Goal: Task Accomplishment & Management: Complete application form

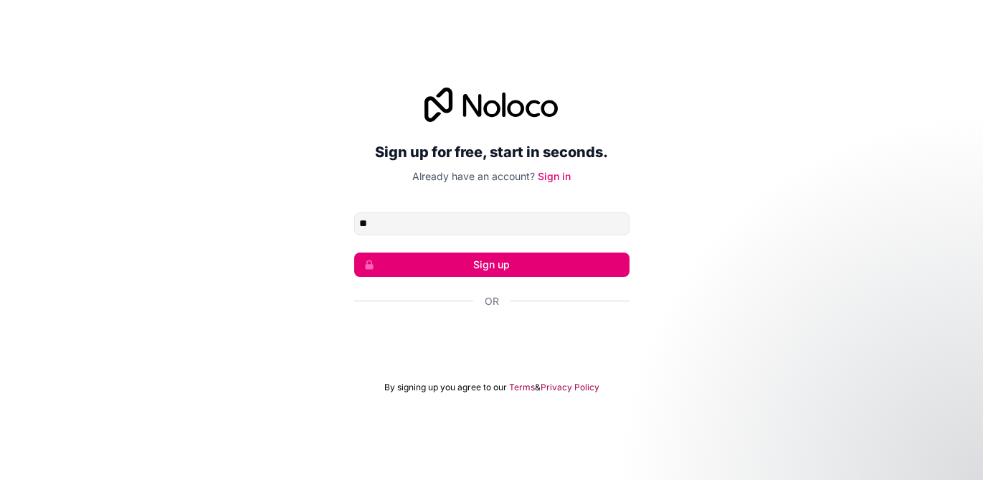
type input "**********"
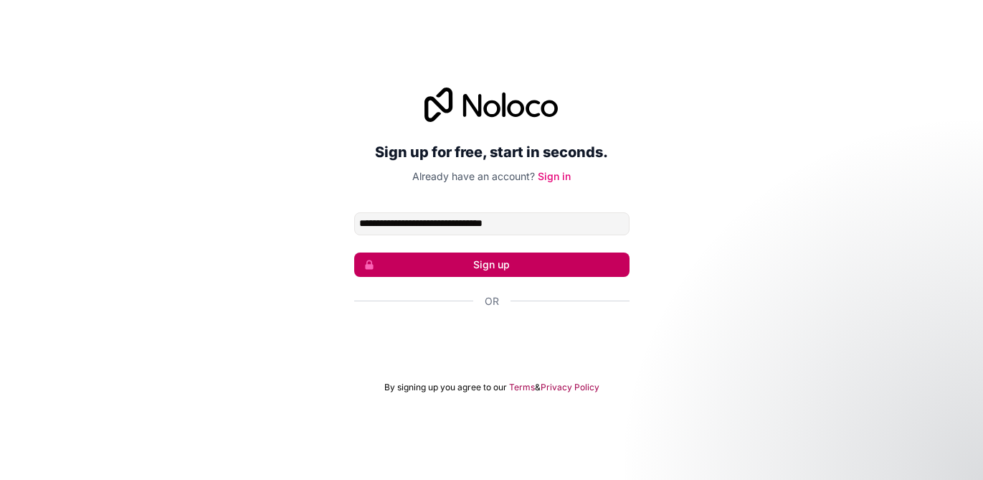
click at [495, 269] on button "Sign up" at bounding box center [491, 264] width 275 height 24
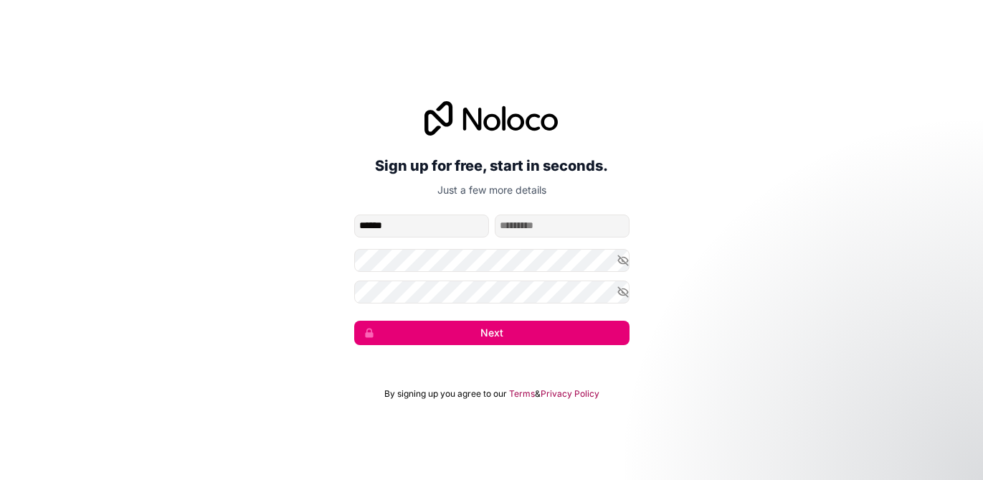
type input "******"
click at [523, 228] on input "family-name" at bounding box center [562, 225] width 135 height 23
type input "*******"
click at [622, 257] on icon "button" at bounding box center [623, 260] width 10 height 6
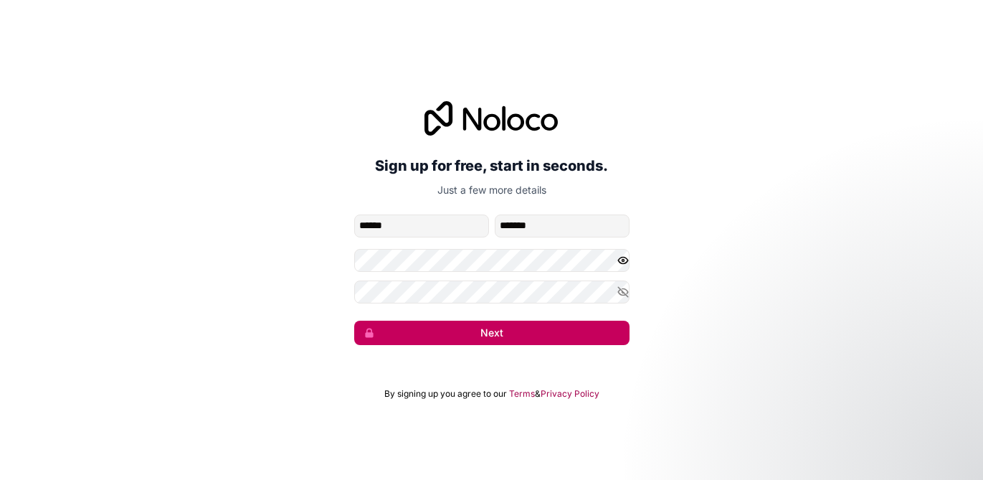
click at [487, 337] on button "Next" at bounding box center [491, 332] width 275 height 24
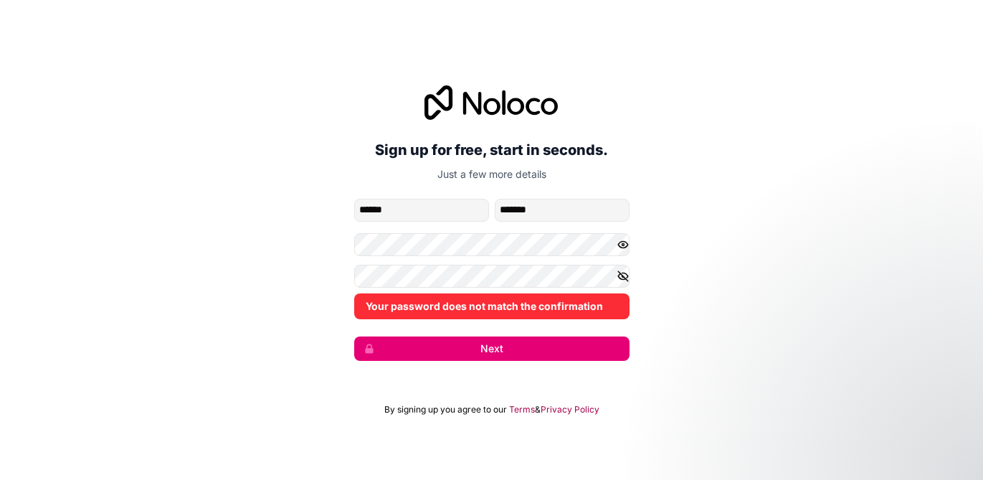
click at [624, 279] on icon "button" at bounding box center [623, 276] width 13 height 13
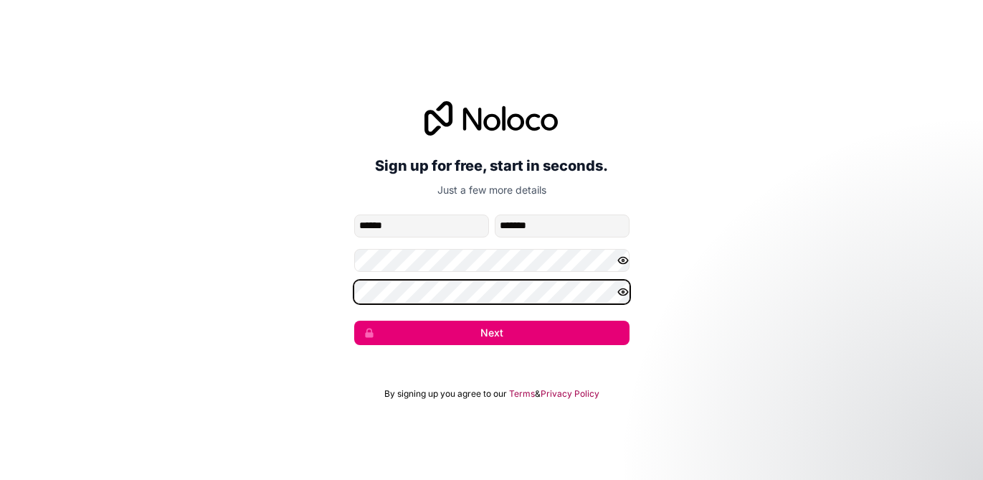
click at [354, 320] on button "Next" at bounding box center [491, 332] width 275 height 24
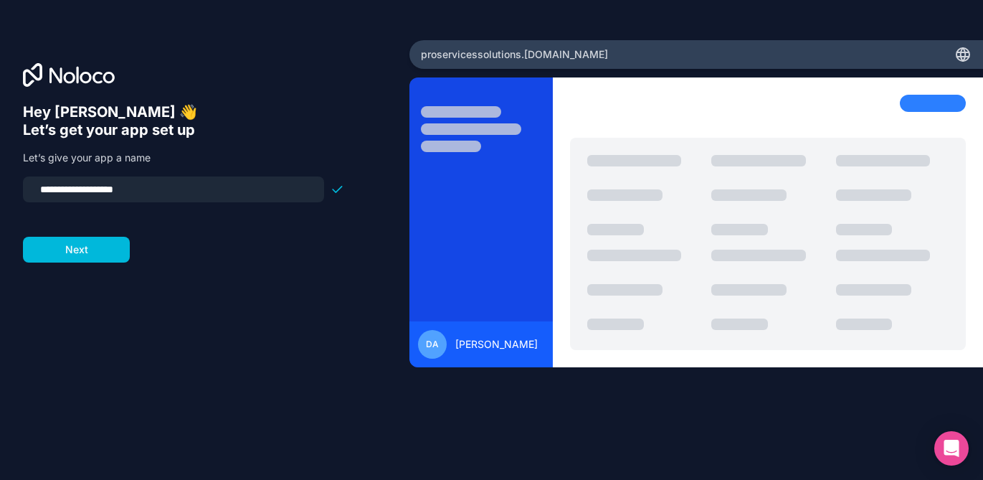
click at [70, 262] on div "**********" at bounding box center [204, 260] width 363 height 314
click at [69, 247] on button "Next" at bounding box center [76, 250] width 107 height 26
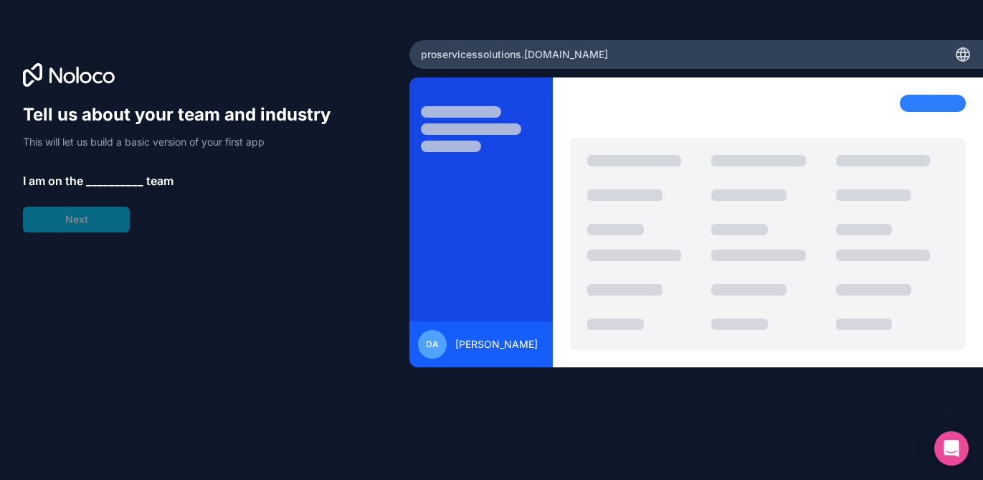
click at [118, 177] on span "__________" at bounding box center [114, 180] width 57 height 17
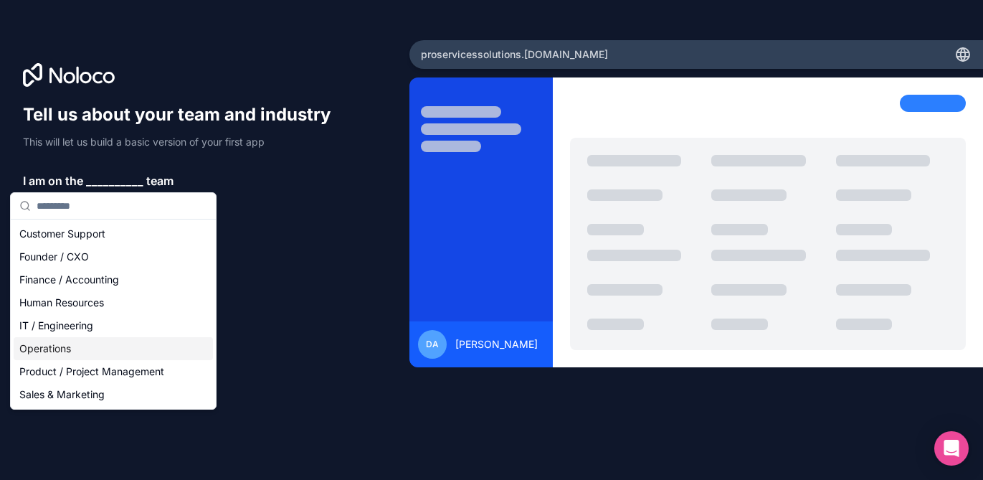
click at [47, 346] on div "Operations" at bounding box center [113, 348] width 199 height 23
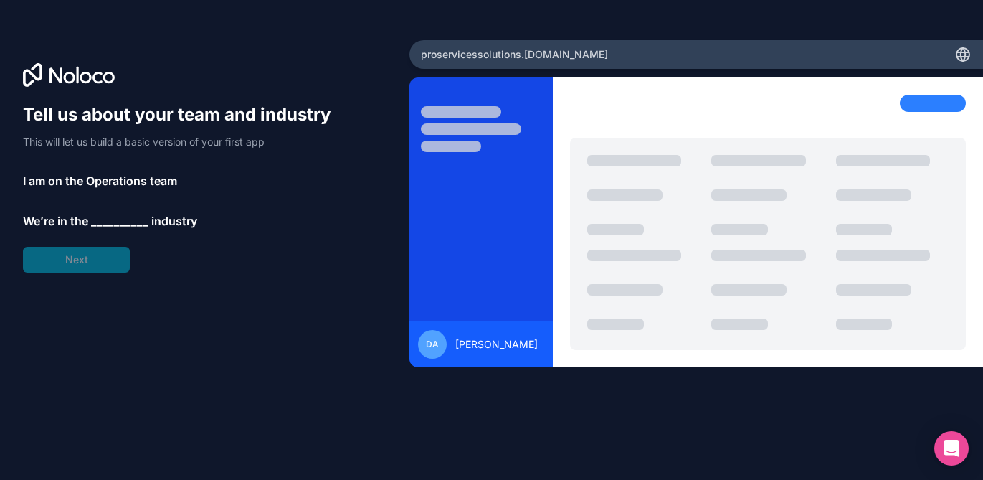
click at [108, 224] on span "__________" at bounding box center [119, 220] width 57 height 17
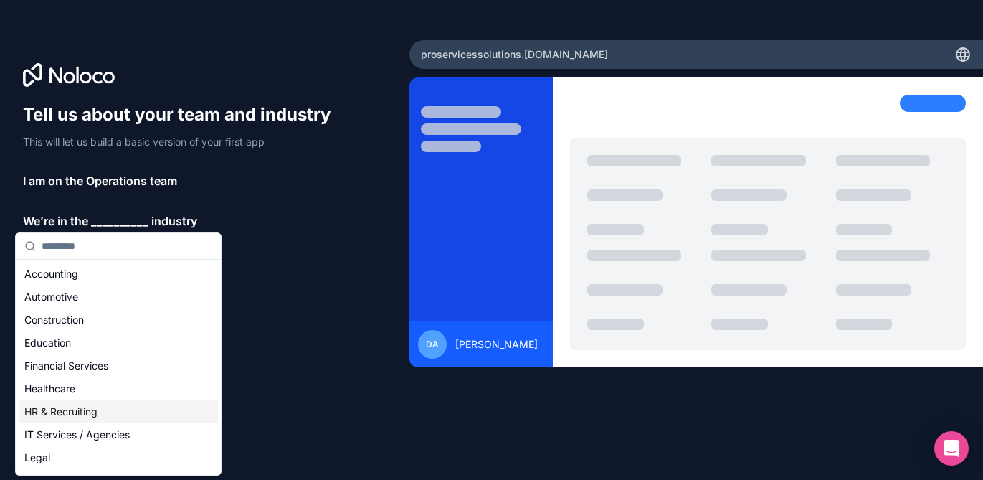
click at [55, 412] on div "HR & Recruiting" at bounding box center [118, 411] width 199 height 23
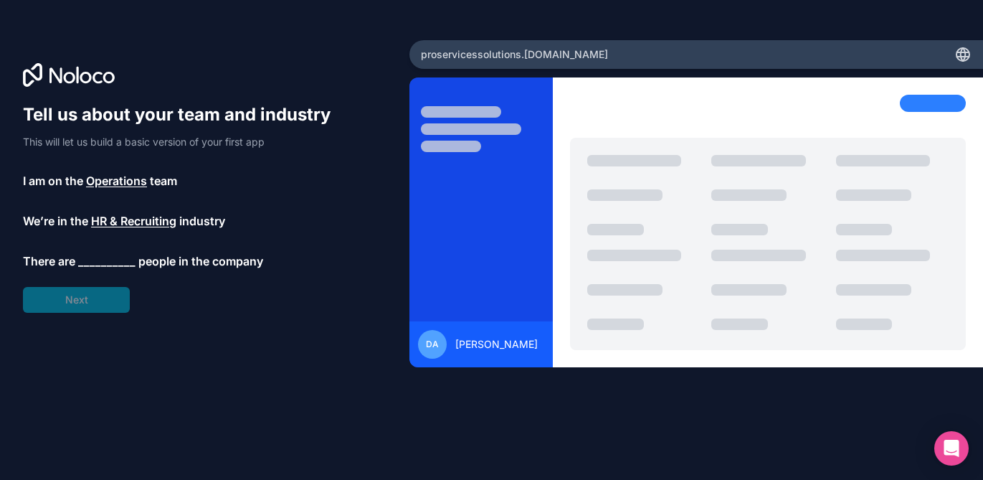
click at [130, 214] on span "HR & Recruiting" at bounding box center [133, 220] width 85 height 17
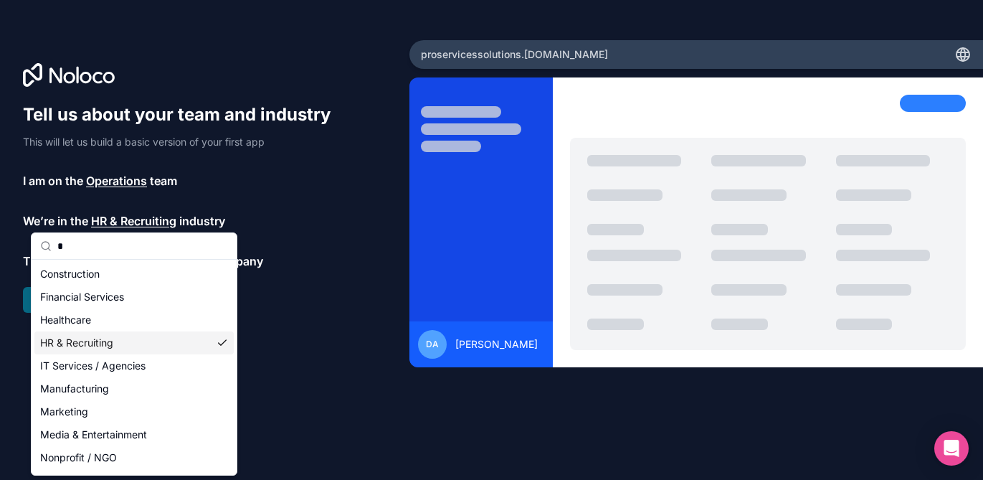
type input "*"
click at [87, 341] on div "HR & Recruiting" at bounding box center [133, 342] width 199 height 23
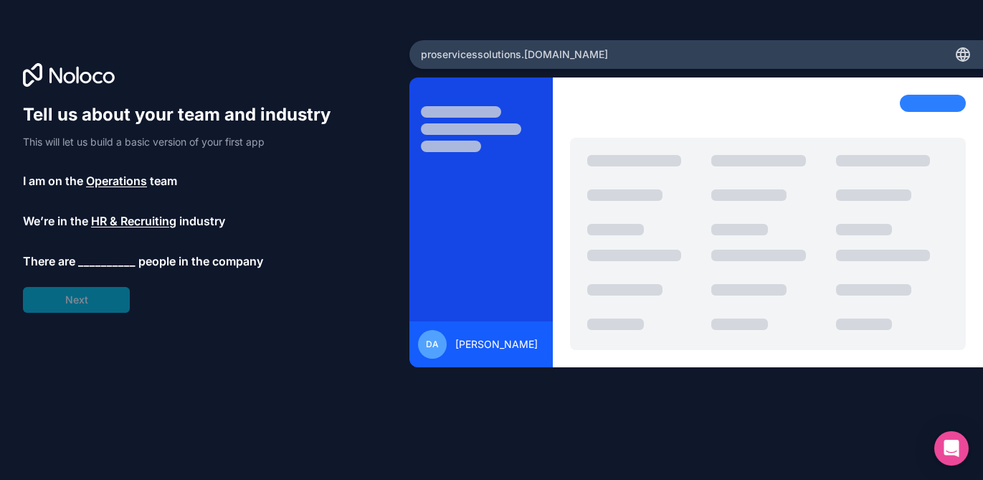
click at [87, 257] on span "__________" at bounding box center [106, 260] width 57 height 17
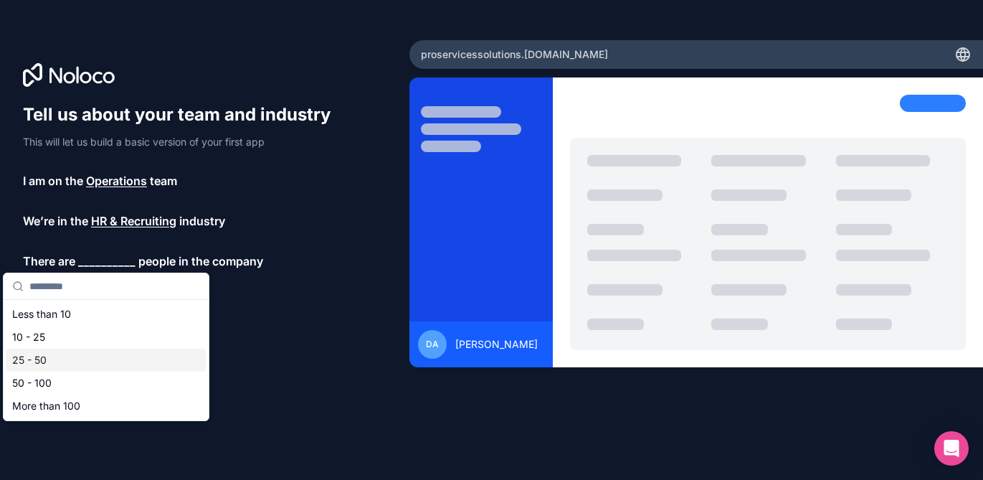
click at [47, 363] on div "25 - 50" at bounding box center [105, 359] width 199 height 23
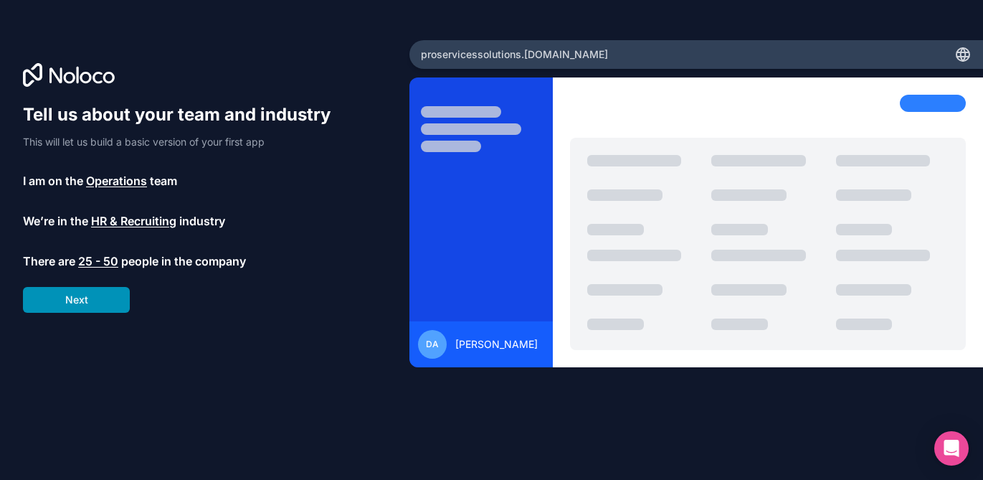
click at [86, 293] on button "Next" at bounding box center [76, 300] width 107 height 26
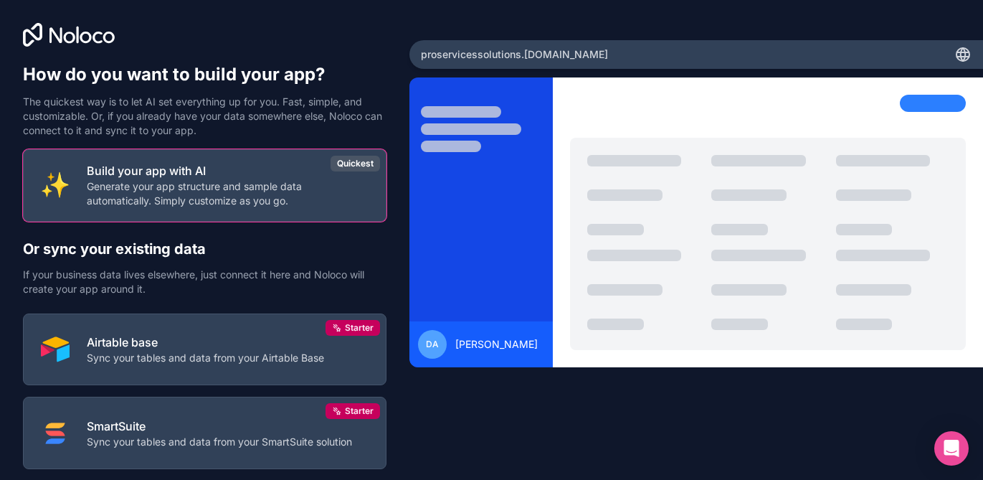
click at [300, 260] on div "Or sync your existing data If your business data lives elsewhere, just connect …" at bounding box center [204, 267] width 363 height 57
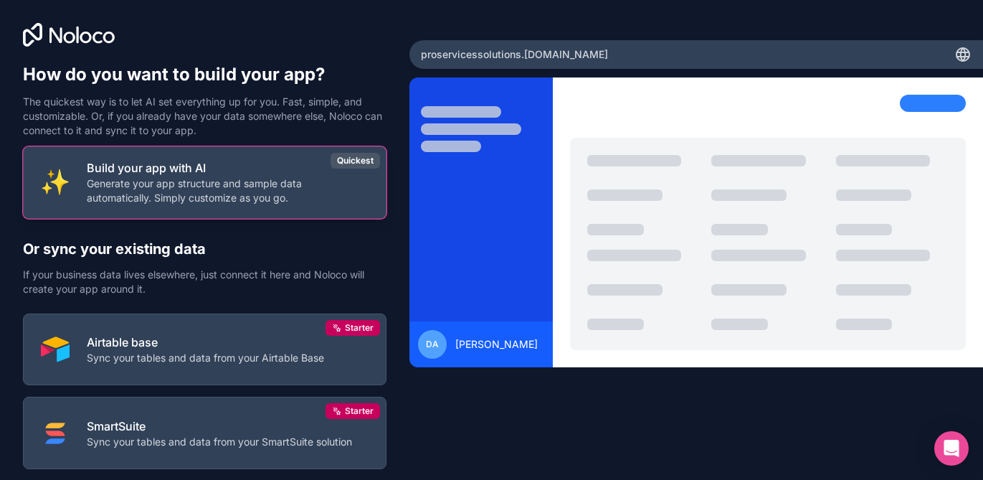
click at [322, 199] on p "Generate your app structure and sample data automatically. Simply customize as …" at bounding box center [228, 190] width 282 height 29
click at [232, 177] on div "Build your app with AI Generate your app structure and sample data automaticall…" at bounding box center [228, 182] width 282 height 46
click at [358, 166] on div "Quickest" at bounding box center [355, 161] width 49 height 16
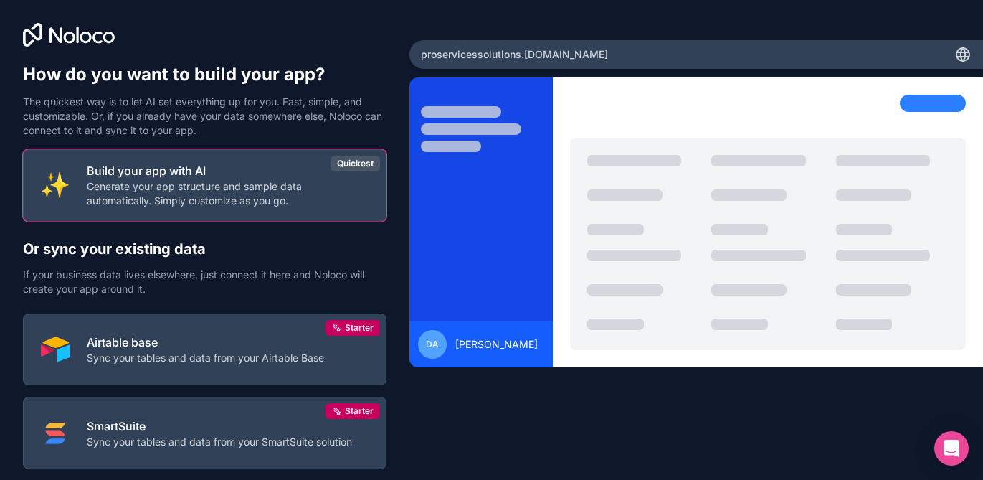
click at [287, 257] on h2 "Or sync your existing data" at bounding box center [204, 249] width 363 height 20
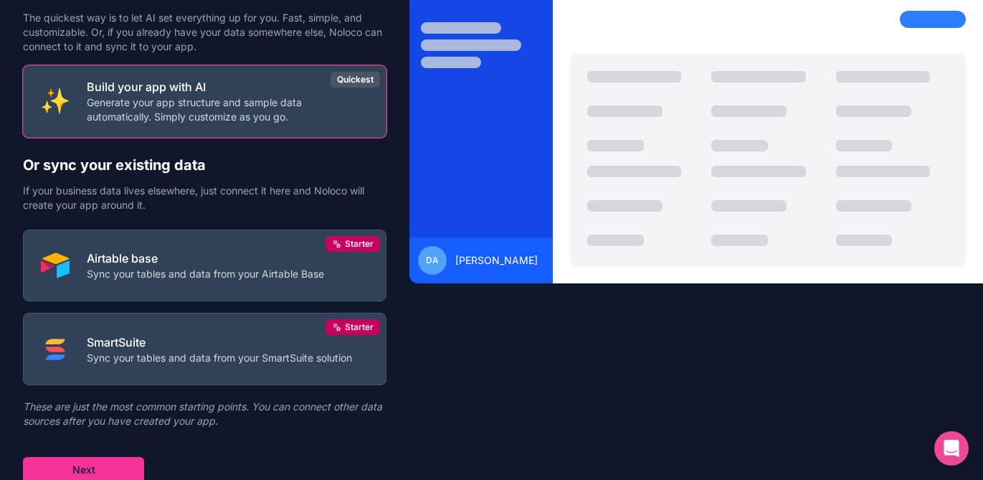
scroll to position [87, 0]
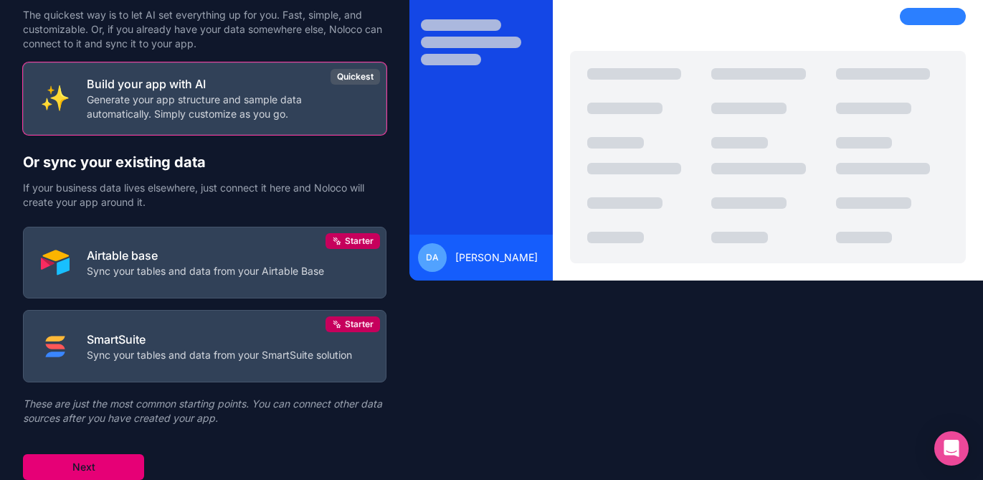
click at [95, 472] on button "Next" at bounding box center [83, 467] width 121 height 26
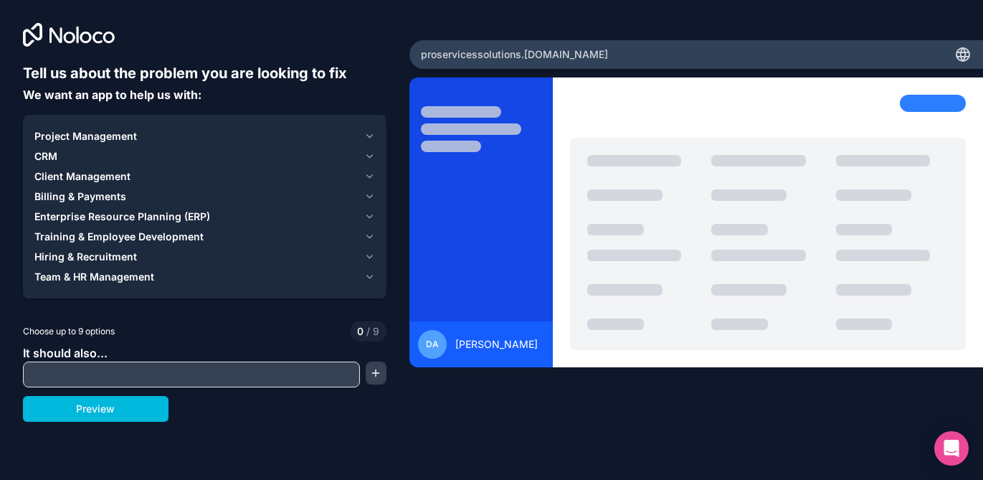
click at [369, 134] on icon "button" at bounding box center [369, 135] width 11 height 11
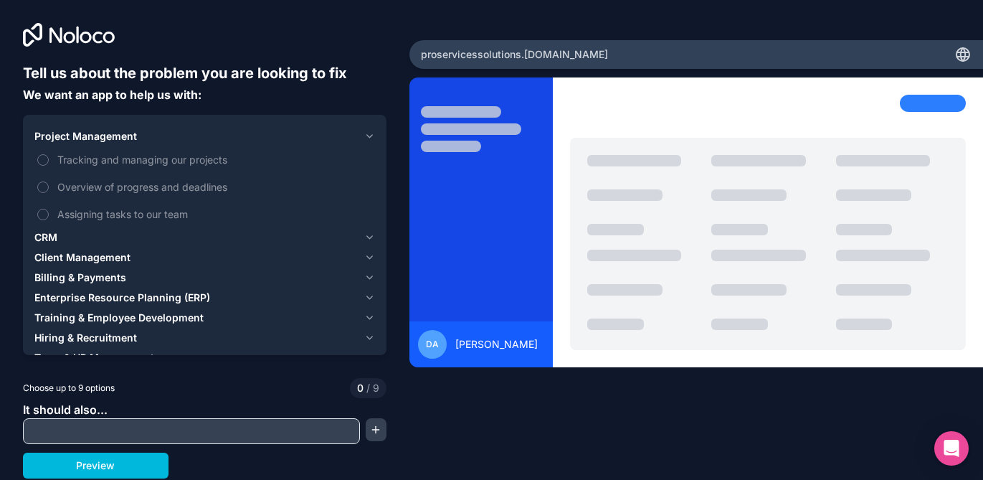
click at [41, 158] on button "Tracking and managing our projects" at bounding box center [42, 159] width 11 height 11
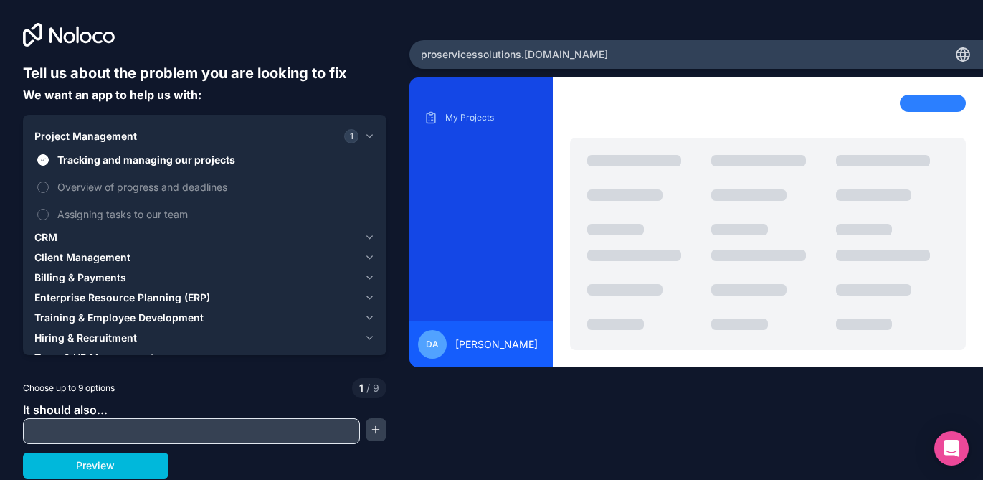
click at [44, 186] on button "Overview of progress and deadlines" at bounding box center [42, 186] width 11 height 11
click at [47, 212] on button "Assigning tasks to our team" at bounding box center [42, 214] width 11 height 11
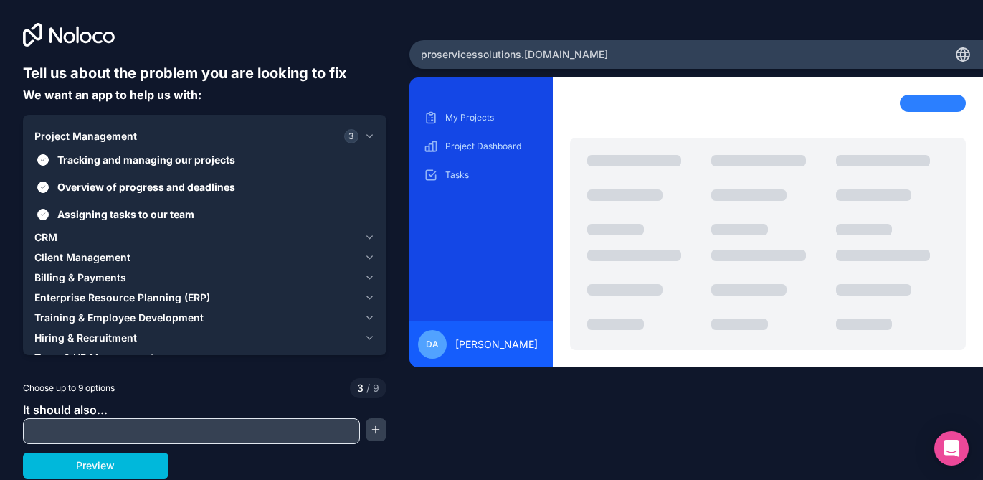
click at [366, 298] on icon "button" at bounding box center [369, 297] width 11 height 11
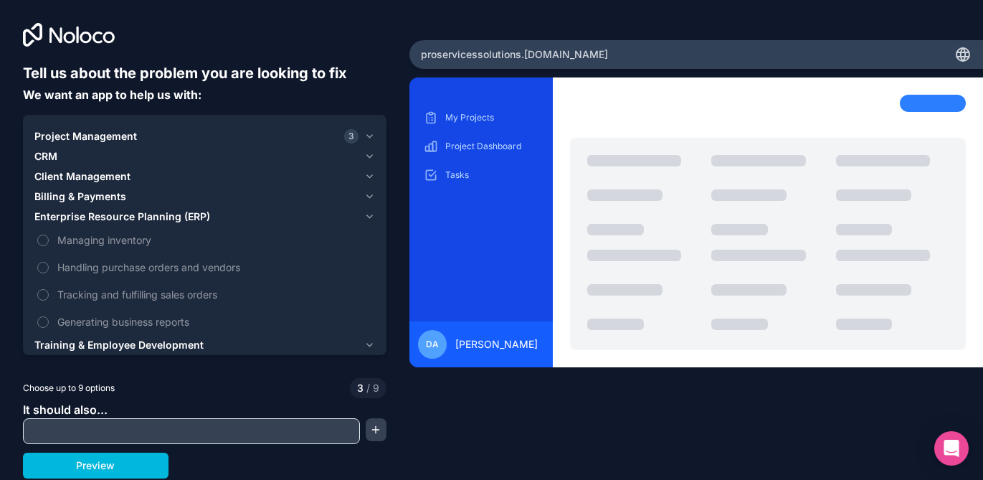
click at [366, 298] on span "Tracking and fulfilling sales orders" at bounding box center [214, 294] width 315 height 15
click at [49, 298] on button "Tracking and fulfilling sales orders" at bounding box center [42, 294] width 11 height 11
click at [366, 298] on span "Tracking and fulfilling sales orders" at bounding box center [214, 294] width 315 height 15
click at [49, 298] on button "Tracking and fulfilling sales orders" at bounding box center [42, 294] width 11 height 11
click at [366, 345] on icon "button" at bounding box center [369, 344] width 11 height 11
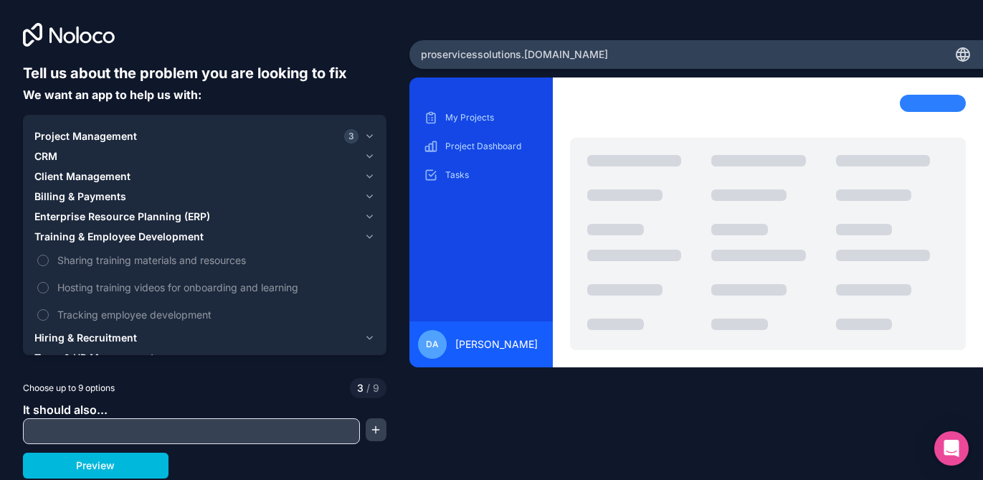
click at [371, 338] on icon "button" at bounding box center [370, 337] width 6 height 3
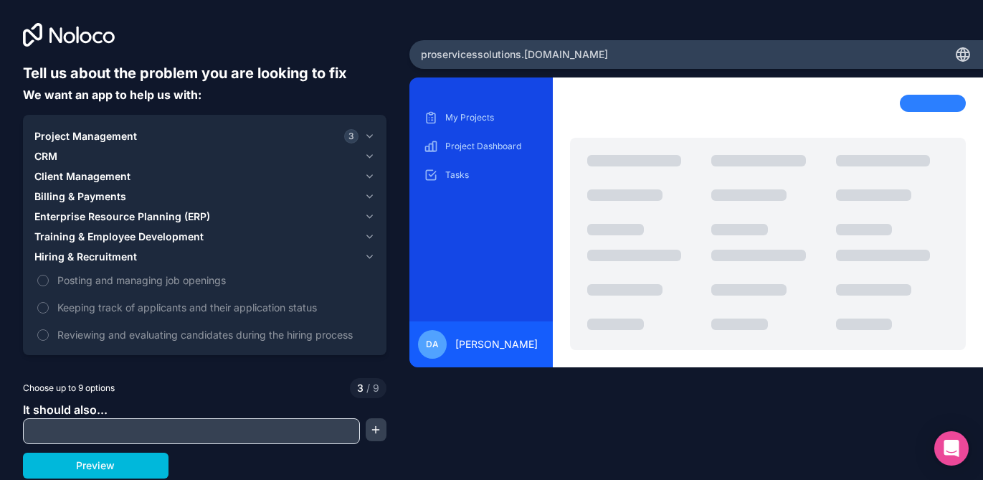
click at [371, 338] on span "Reviewing and evaluating candidates during the hiring process" at bounding box center [214, 334] width 315 height 15
click at [49, 338] on button "Reviewing and evaluating candidates during the hiring process" at bounding box center [42, 334] width 11 height 11
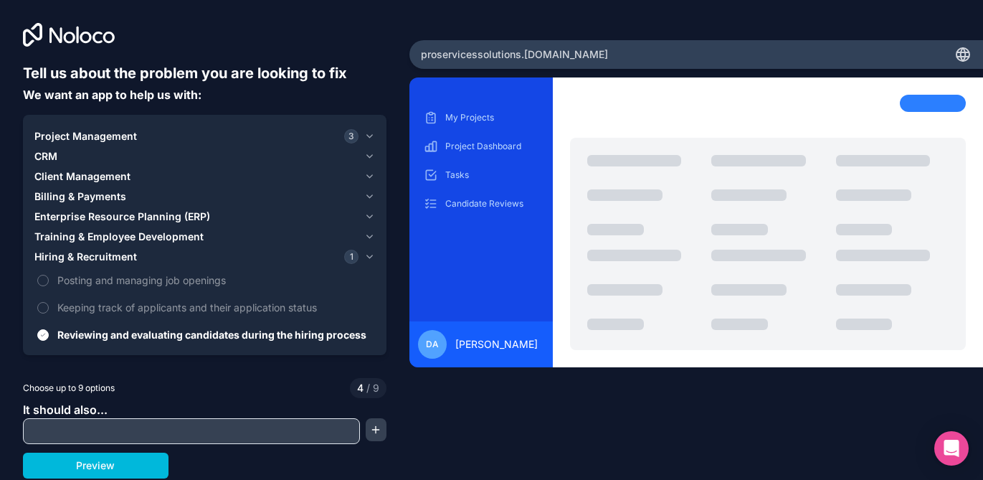
click at [371, 338] on span "Reviewing and evaluating candidates during the hiring process" at bounding box center [214, 334] width 315 height 15
click at [49, 338] on button "Reviewing and evaluating candidates during the hiring process" at bounding box center [42, 334] width 11 height 11
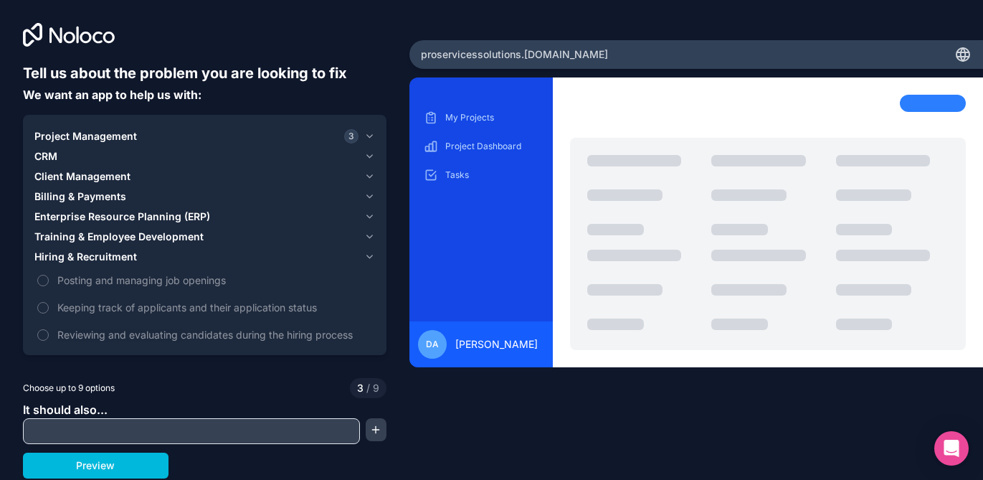
click at [166, 437] on input "text" at bounding box center [192, 431] width 330 height 20
click at [244, 382] on div "Choose up to 9 options 3 / 9" at bounding box center [204, 388] width 363 height 20
click at [135, 432] on input "text" at bounding box center [192, 431] width 330 height 20
click at [267, 433] on input "**********" at bounding box center [192, 431] width 330 height 20
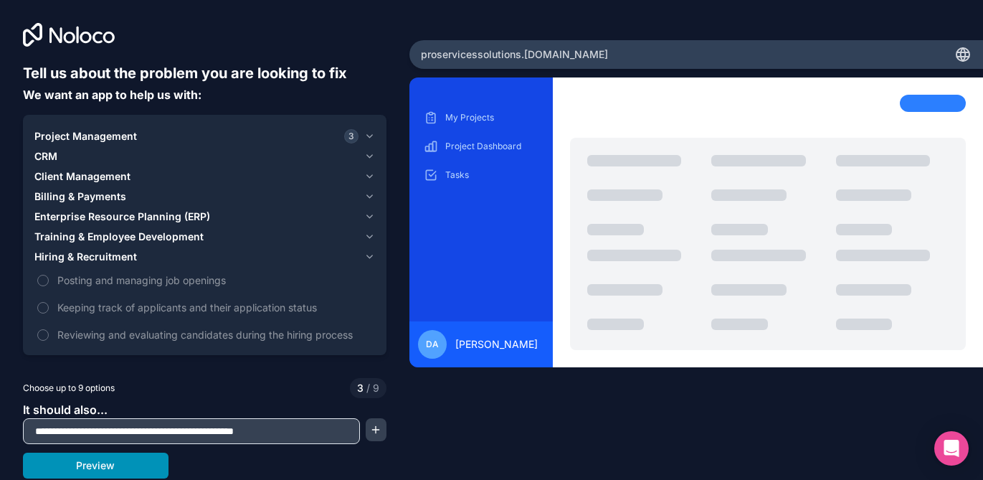
type input "**********"
click at [146, 467] on button "Preview" at bounding box center [96, 465] width 146 height 26
